Goal: Find specific page/section: Find specific page/section

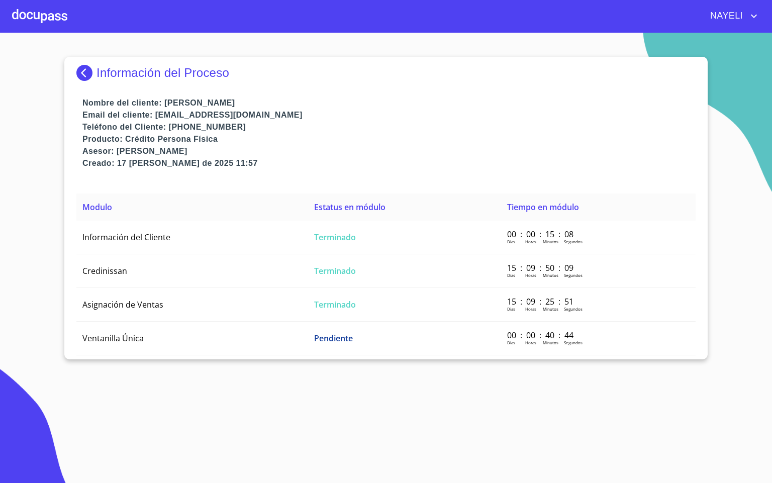
click at [56, 16] on div at bounding box center [39, 16] width 55 height 32
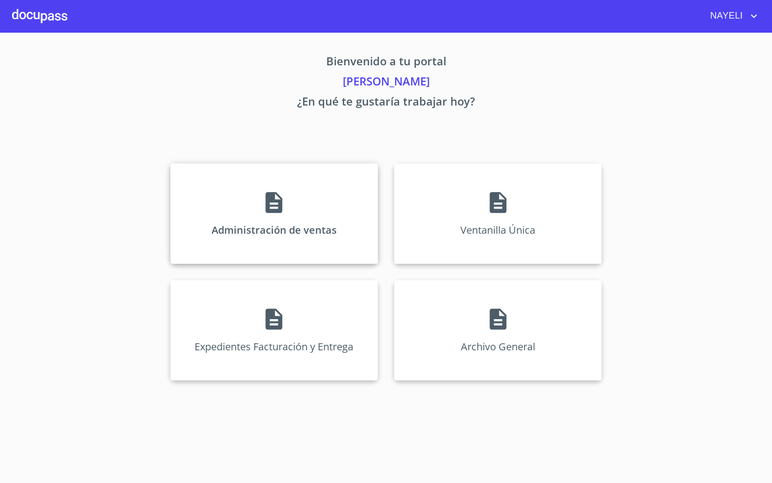
click at [273, 217] on div "Administración de ventas" at bounding box center [273, 213] width 207 height 100
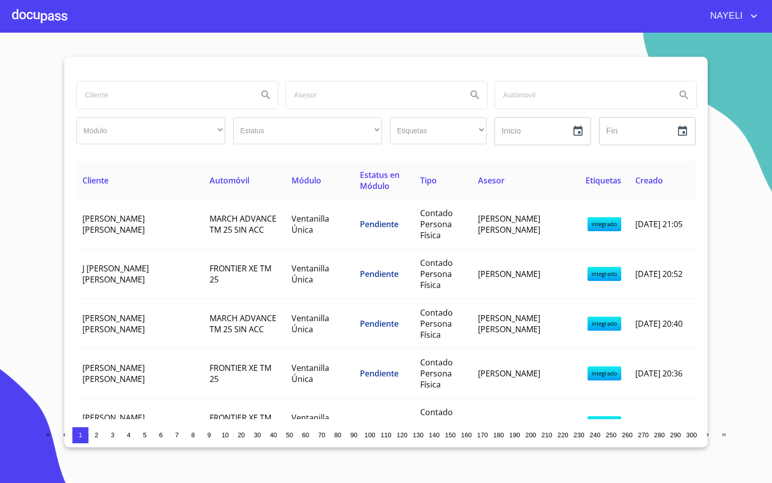
click at [112, 91] on input "search" at bounding box center [163, 94] width 173 height 27
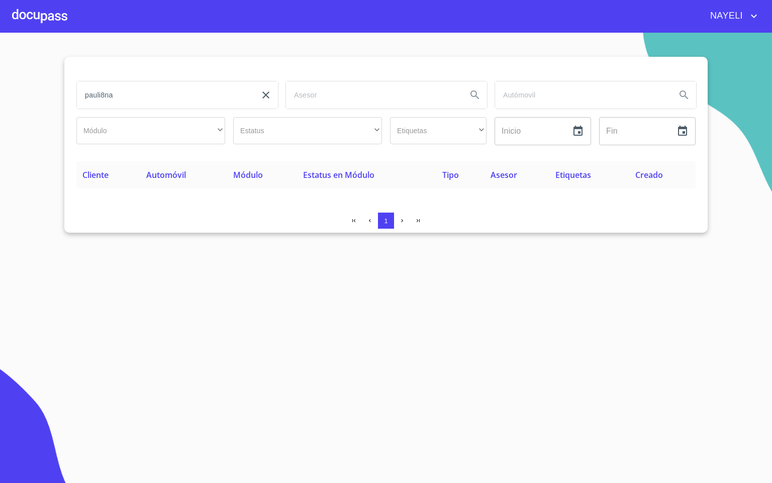
click at [128, 97] on input "pauli8na" at bounding box center [163, 94] width 173 height 27
type input "[PERSON_NAME]"
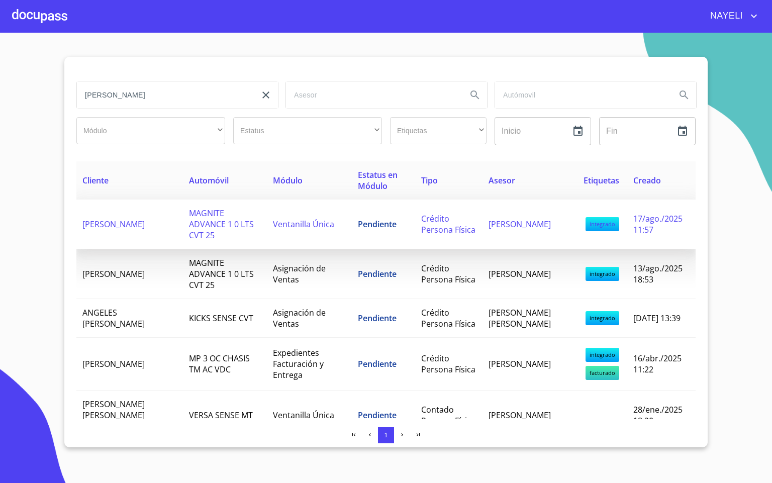
click at [125, 226] on span "[PERSON_NAME]" at bounding box center [113, 224] width 62 height 11
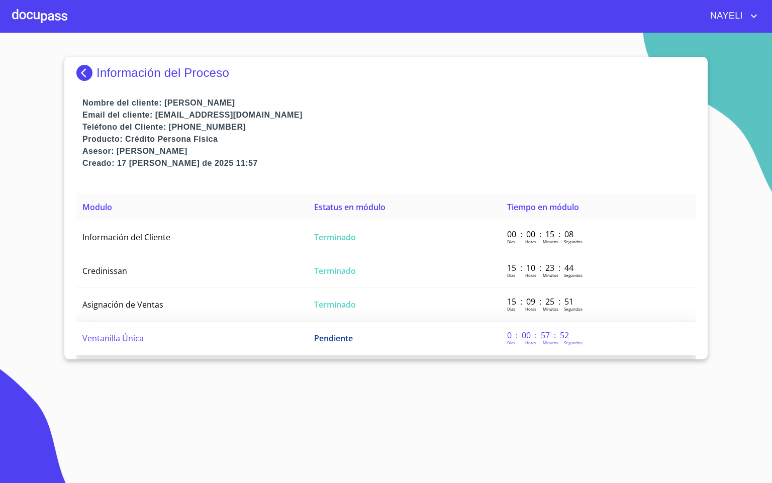
click at [147, 334] on td "Ventanilla Única" at bounding box center [192, 338] width 232 height 34
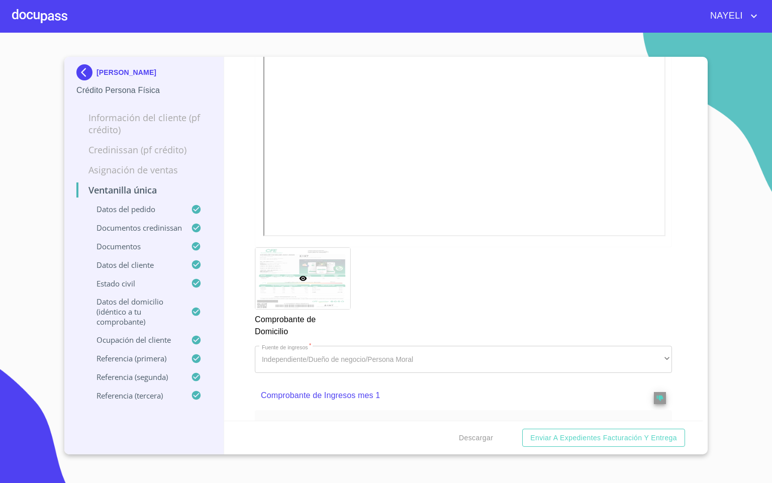
scroll to position [1130, 0]
